Goal: Task Accomplishment & Management: Manage account settings

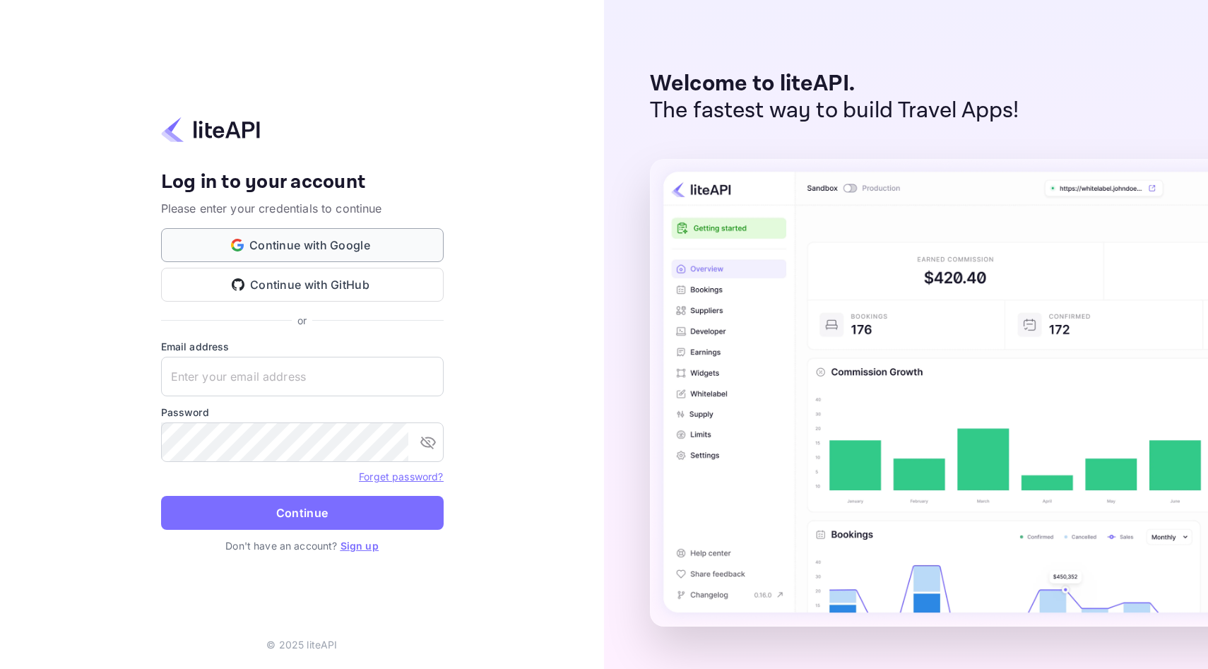
type input "[PERSON_NAME][EMAIL_ADDRESS][DOMAIN_NAME]"
click at [317, 248] on button "Continue with Google" at bounding box center [302, 245] width 283 height 34
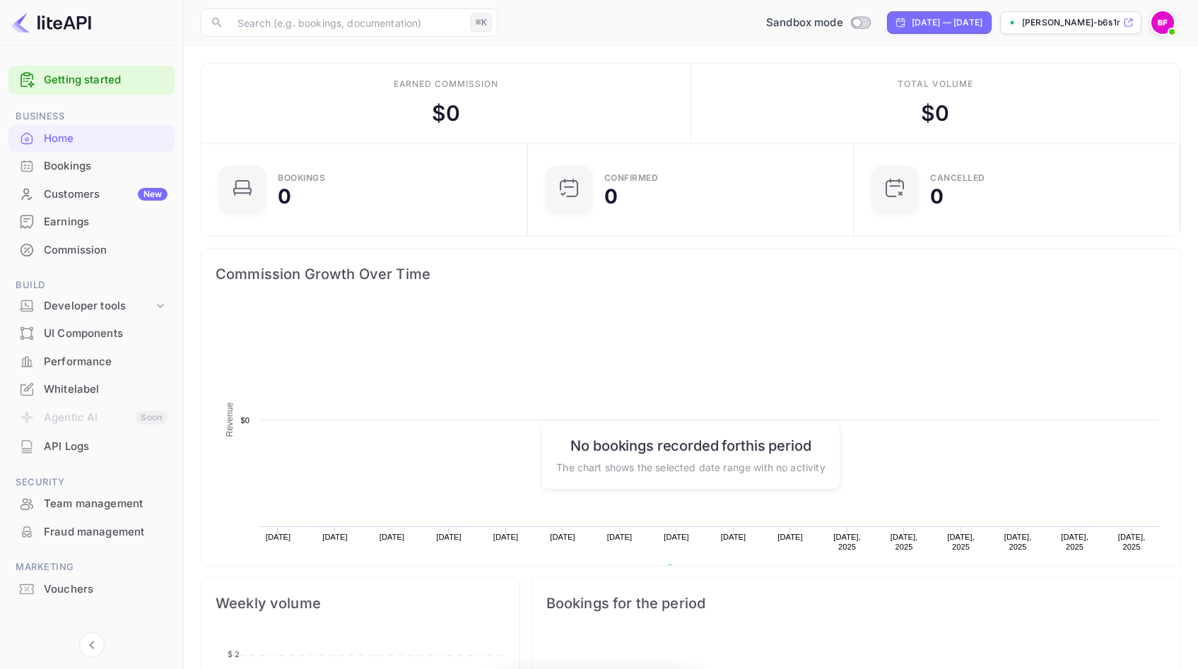
scroll to position [219, 307]
click at [79, 393] on div "Whitelabel" at bounding box center [106, 390] width 124 height 16
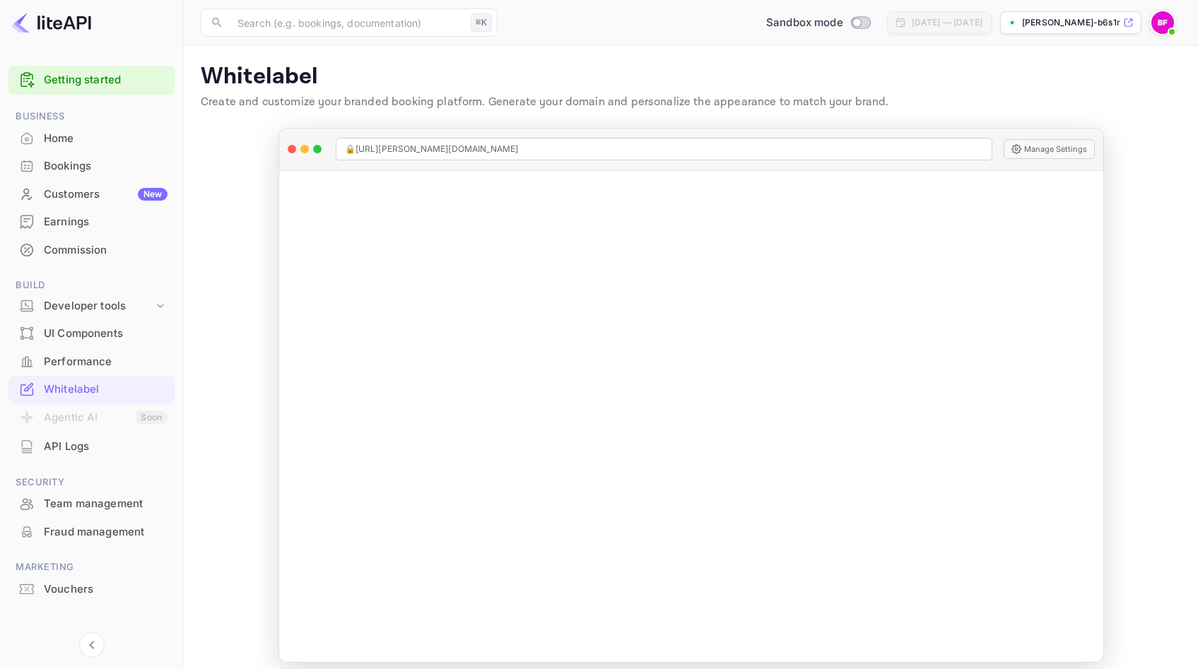
click at [71, 170] on div "Bookings" at bounding box center [106, 166] width 124 height 16
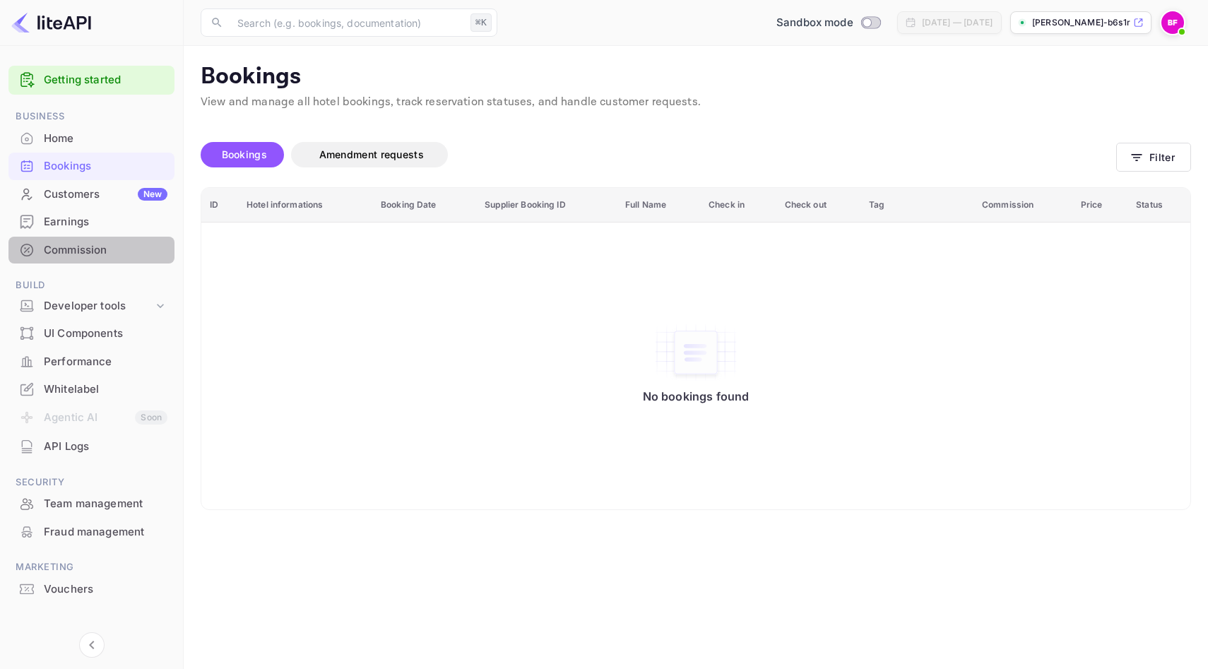
click at [75, 247] on div "Commission" at bounding box center [106, 250] width 124 height 16
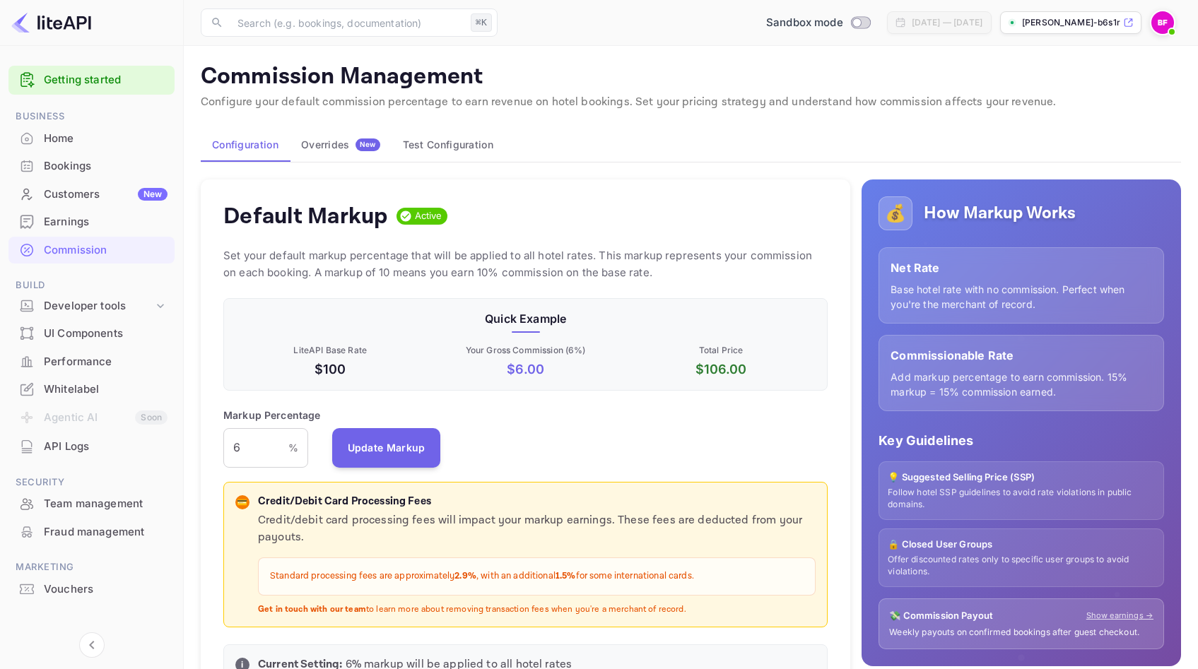
scroll to position [240, 593]
click at [248, 451] on input "6" at bounding box center [255, 448] width 65 height 40
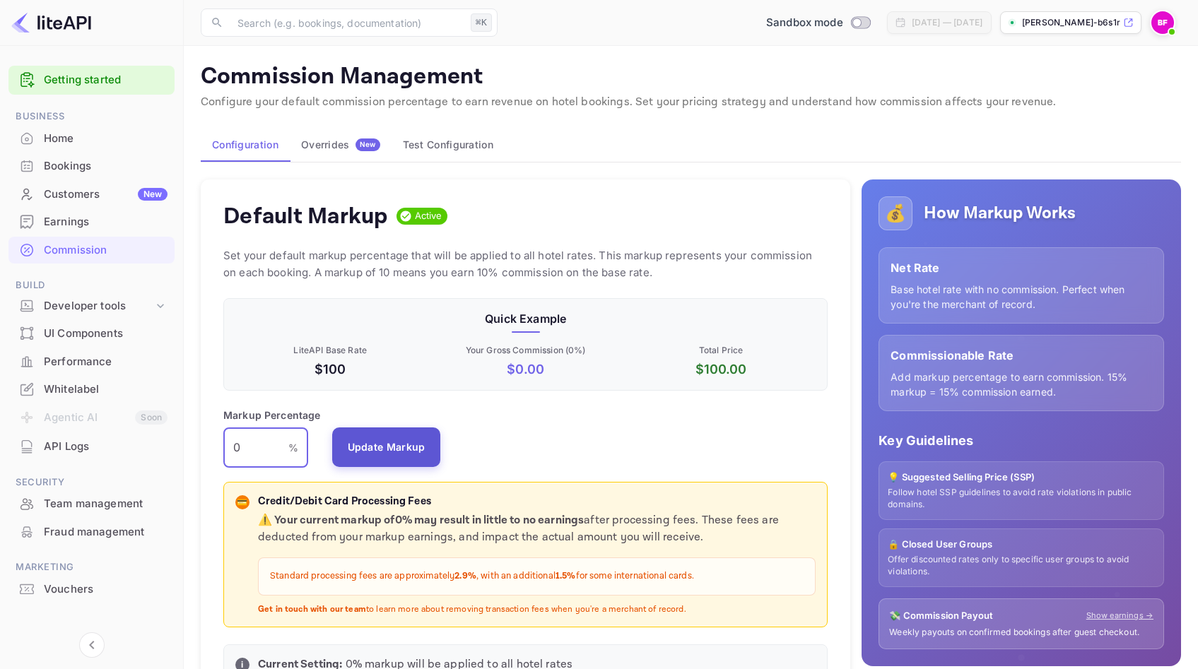
type input "0"
click at [360, 453] on button "Update Markup" at bounding box center [386, 447] width 109 height 40
click at [386, 449] on button "Update Markup" at bounding box center [386, 447] width 109 height 40
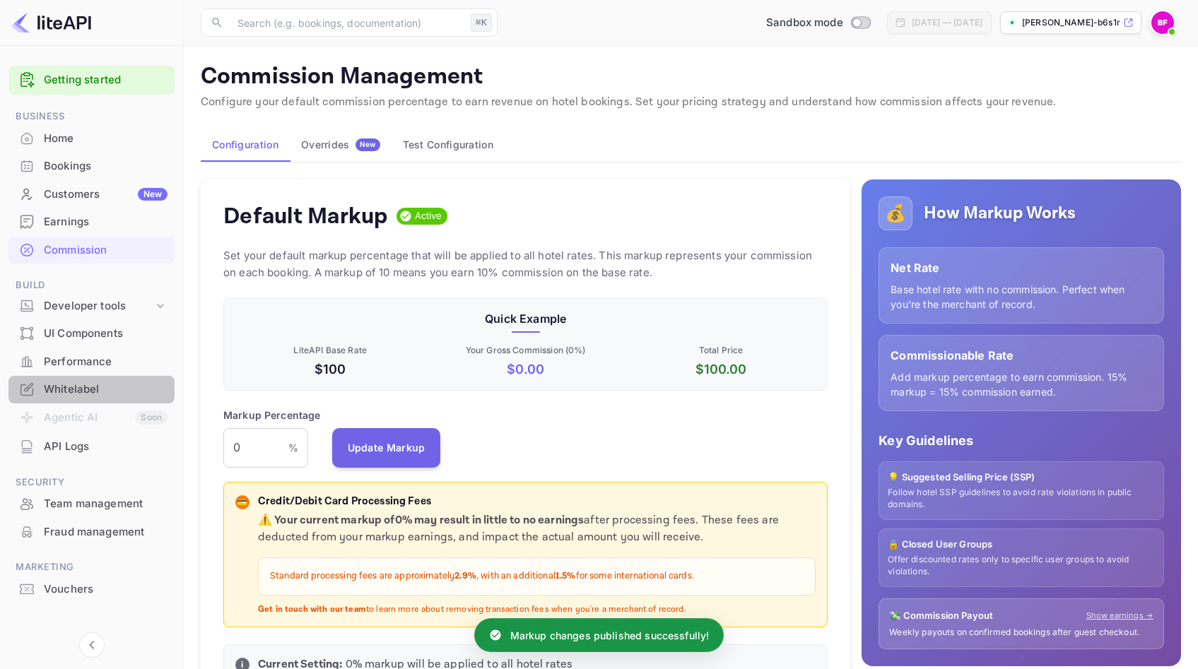
click at [102, 391] on div "Whitelabel" at bounding box center [106, 390] width 124 height 16
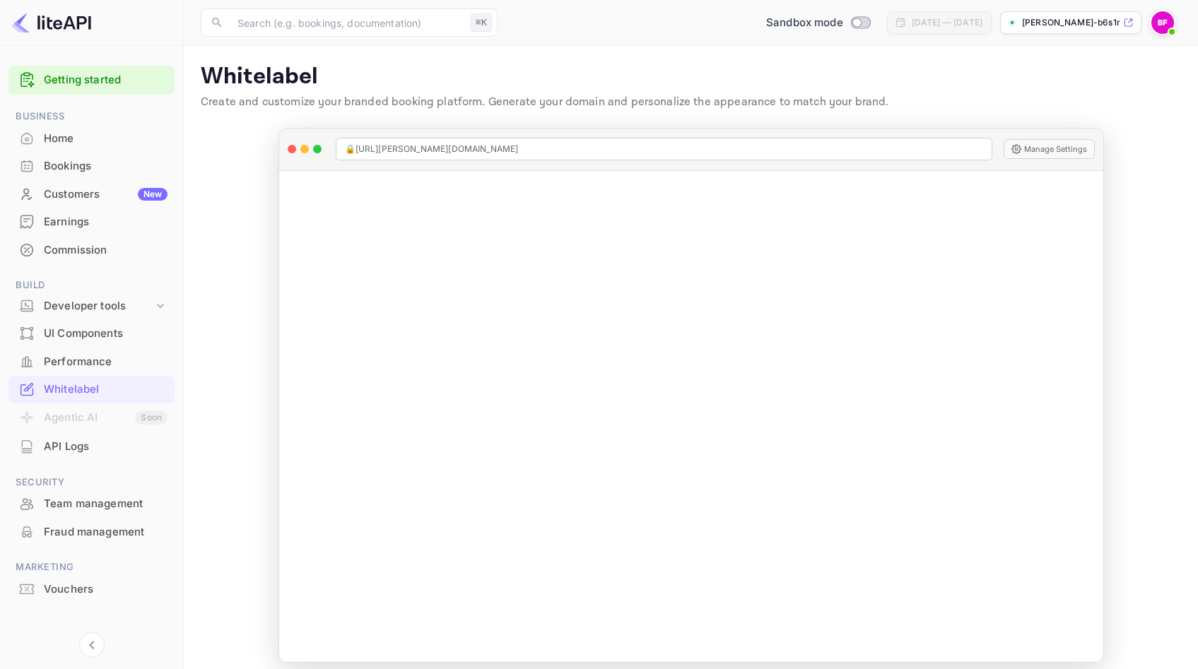
click at [1044, 28] on p "[PERSON_NAME]-b6s1r.n..." at bounding box center [1071, 22] width 98 height 13
